Goal: Information Seeking & Learning: Learn about a topic

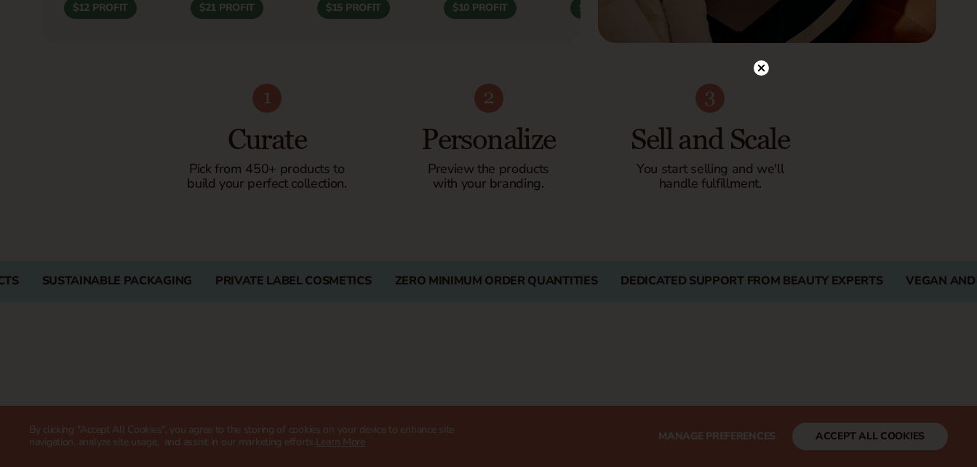
scroll to position [897, 0]
click at [755, 70] on icon at bounding box center [753, 67] width 7 height 7
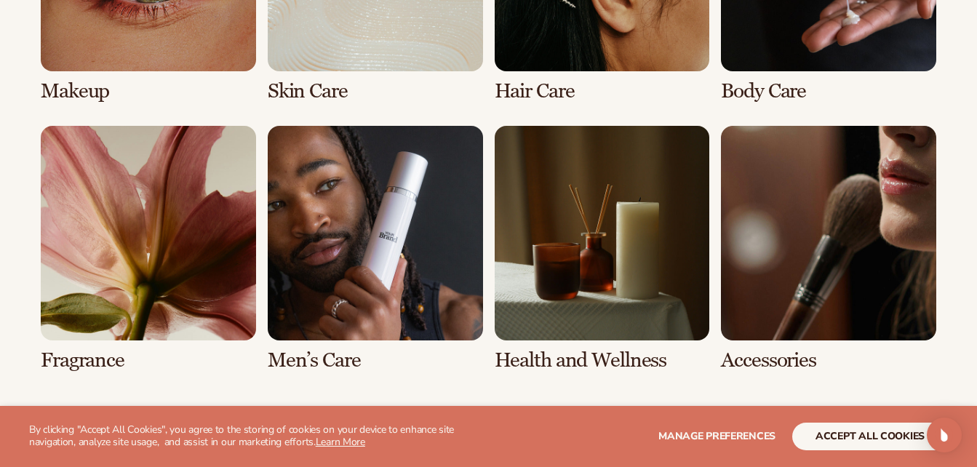
scroll to position [2932, 0]
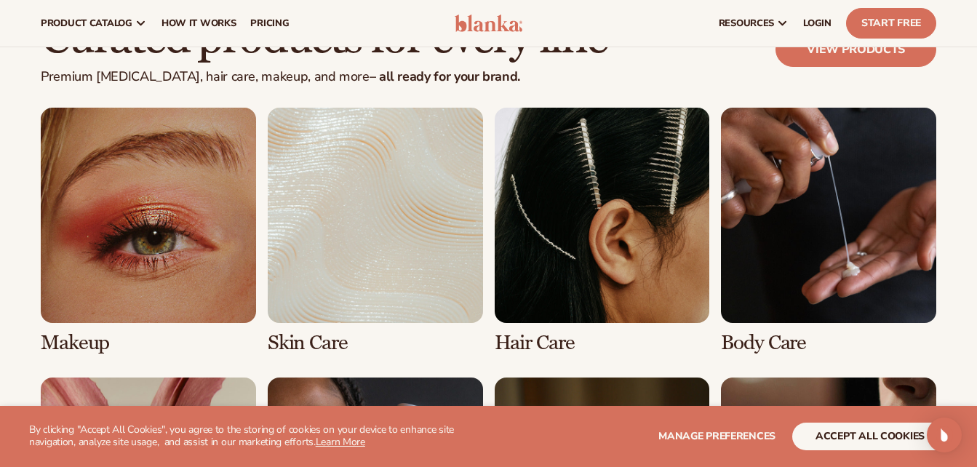
scroll to position [2669, 0]
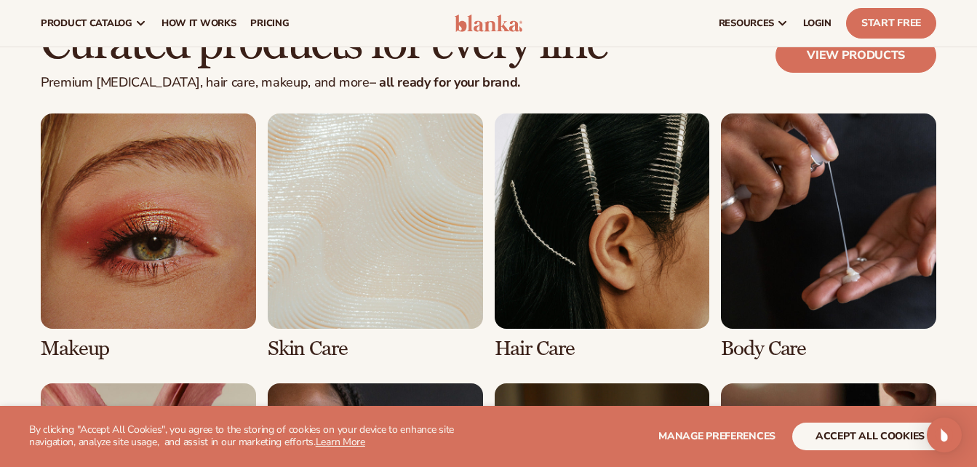
click at [540, 228] on link "3 / 8" at bounding box center [602, 237] width 215 height 247
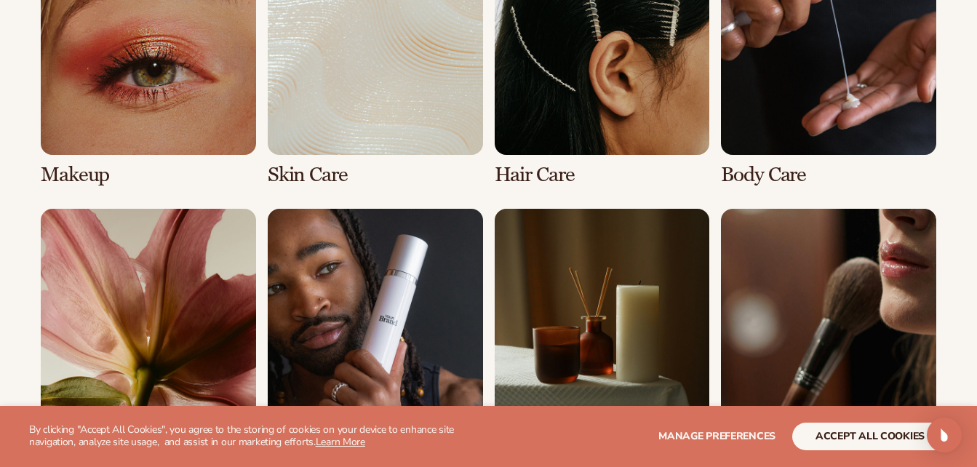
scroll to position [1122, 0]
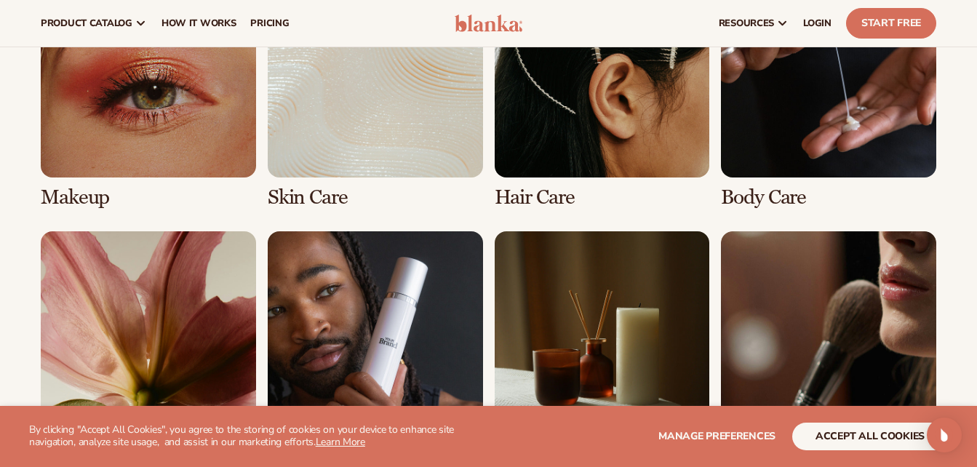
click at [613, 132] on link "3 / 8" at bounding box center [602, 85] width 215 height 247
click at [539, 196] on link "3 / 8" at bounding box center [602, 85] width 215 height 247
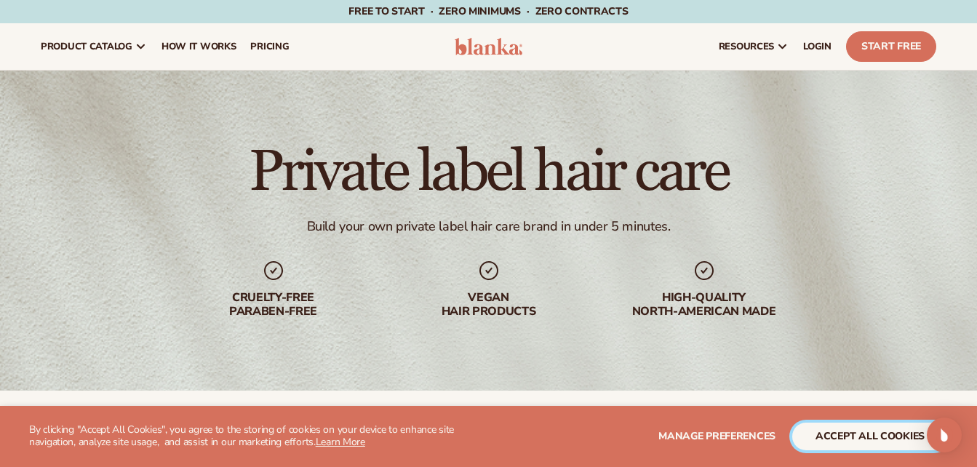
click at [876, 444] on button "accept all cookies" at bounding box center [870, 437] width 156 height 28
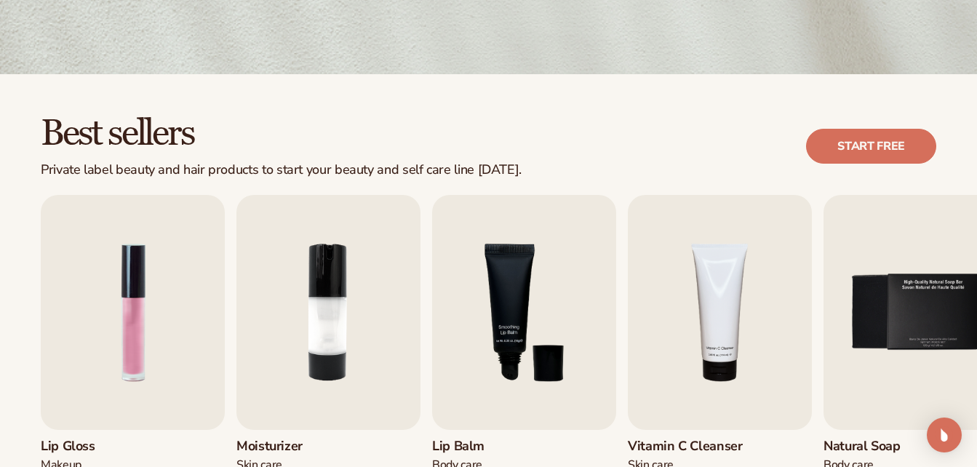
scroll to position [319, 0]
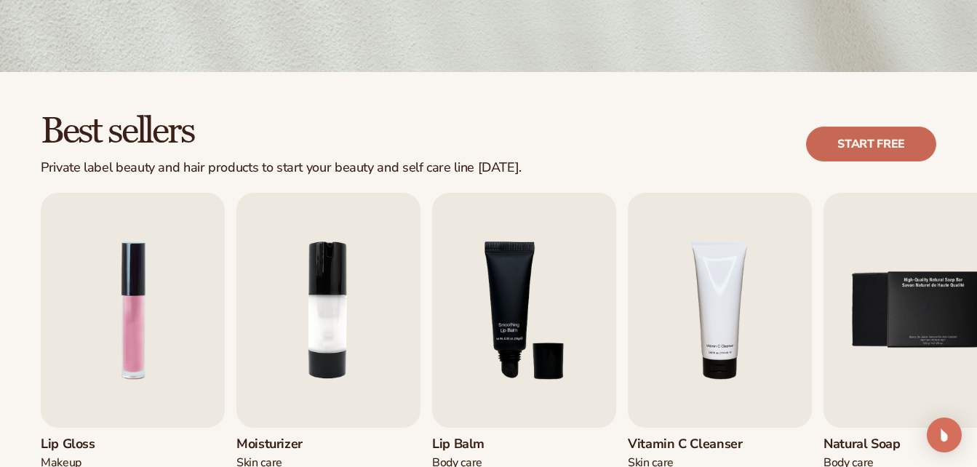
click at [877, 139] on link "Start free" at bounding box center [871, 144] width 130 height 35
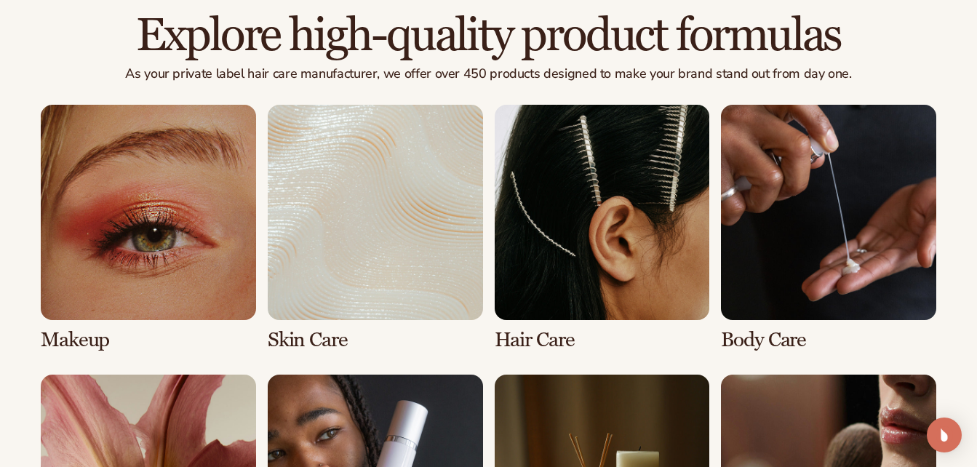
scroll to position [1005, 0]
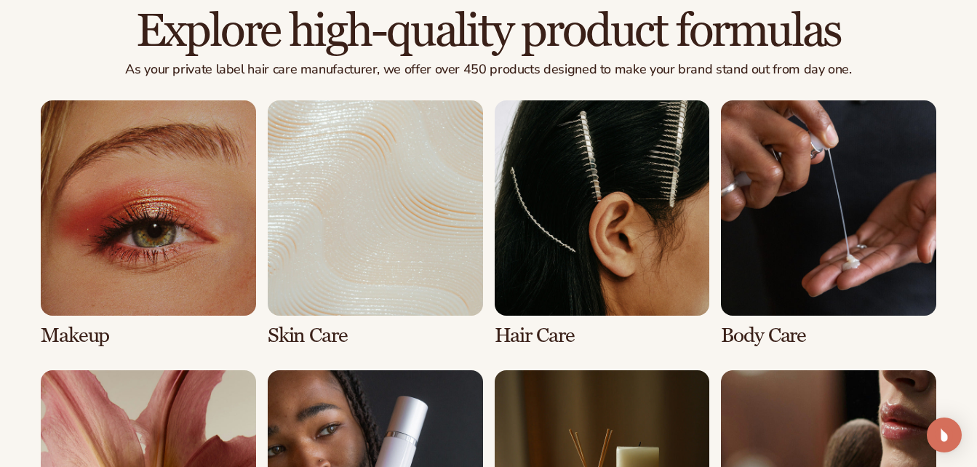
click at [542, 345] on link "3 / 8" at bounding box center [602, 223] width 215 height 247
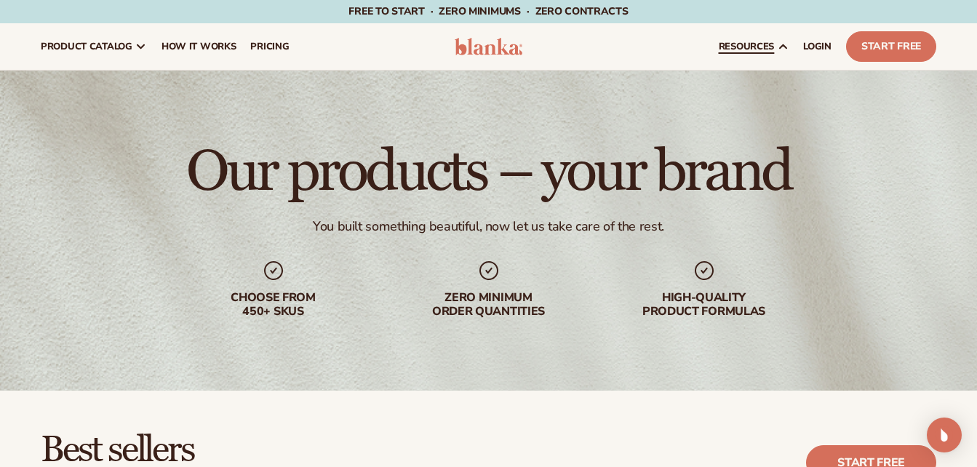
click at [781, 47] on icon at bounding box center [783, 47] width 7 height 4
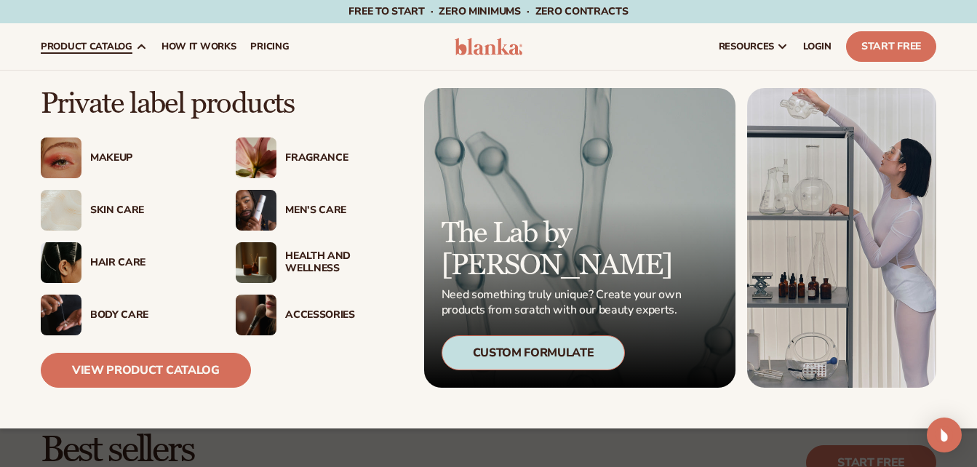
click at [124, 253] on div "Hair Care" at bounding box center [124, 262] width 166 height 41
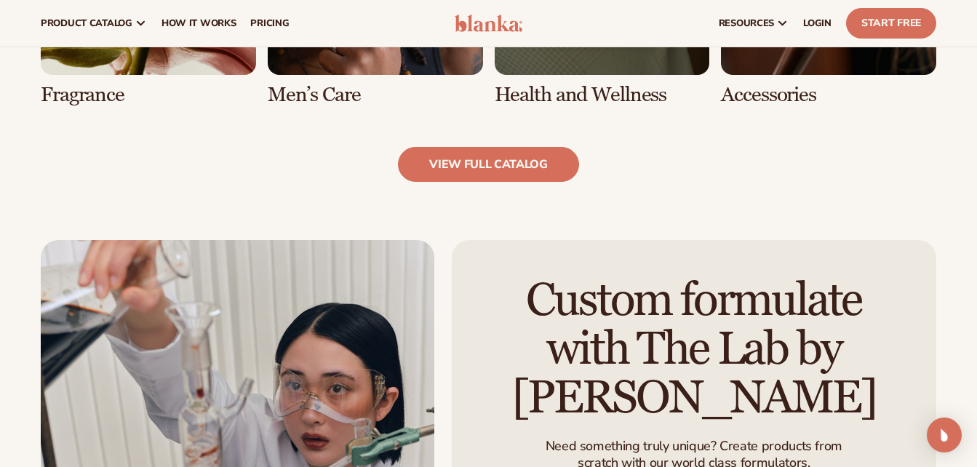
scroll to position [1493, 0]
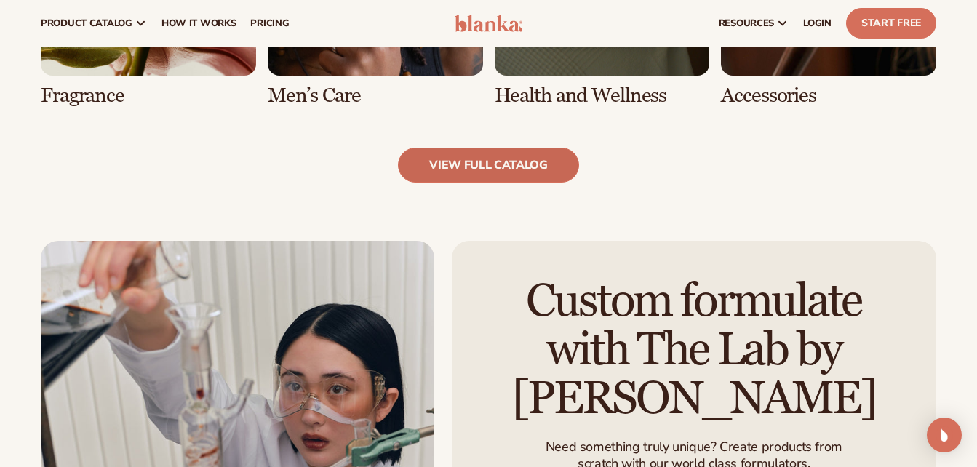
click at [512, 159] on link "view full catalog" at bounding box center [488, 165] width 181 height 35
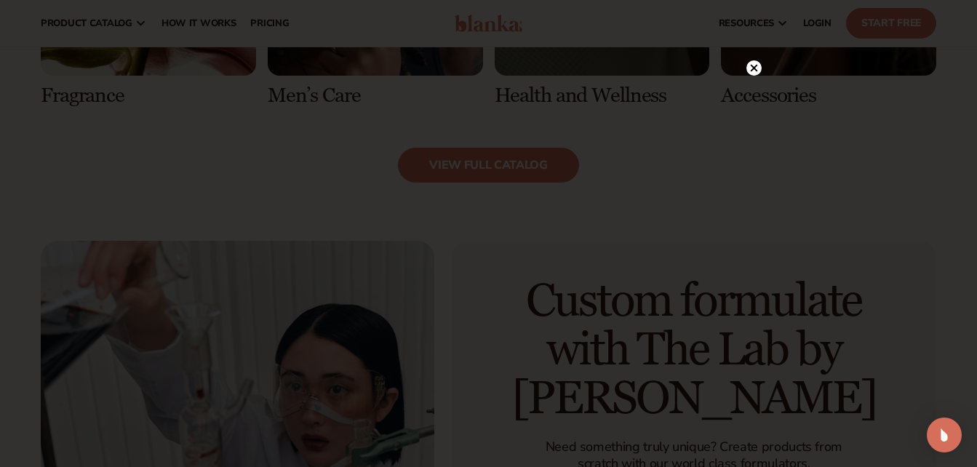
click at [752, 65] on icon at bounding box center [753, 67] width 7 height 7
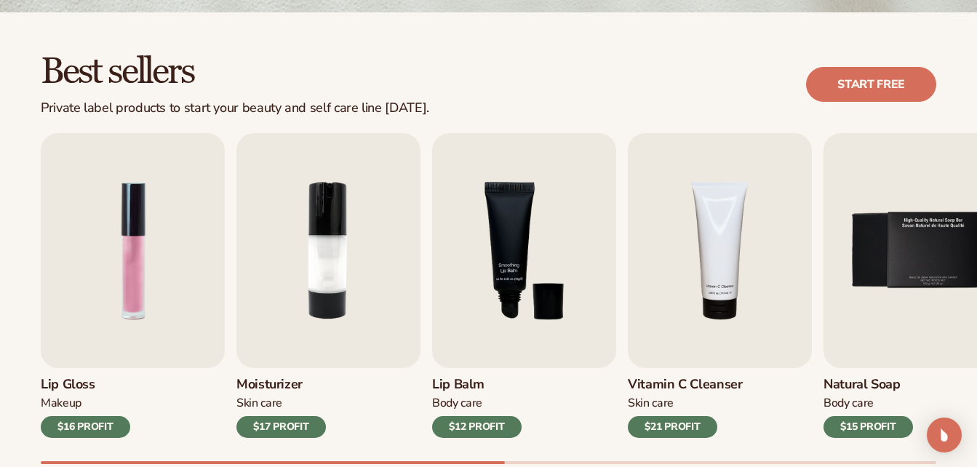
scroll to position [389, 0]
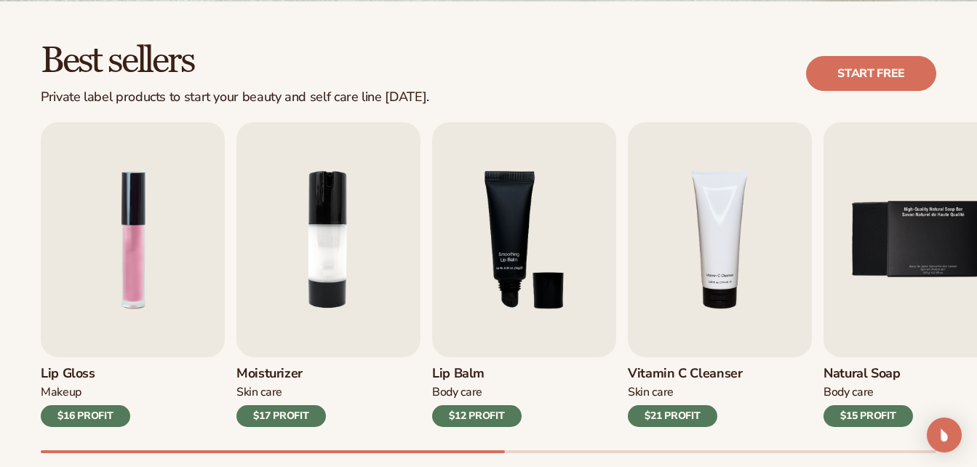
click at [678, 407] on div "$21 PROFIT" at bounding box center [673, 416] width 90 height 22
click at [678, 411] on div "$21 PROFIT" at bounding box center [673, 416] width 90 height 22
